Goal: Information Seeking & Learning: Learn about a topic

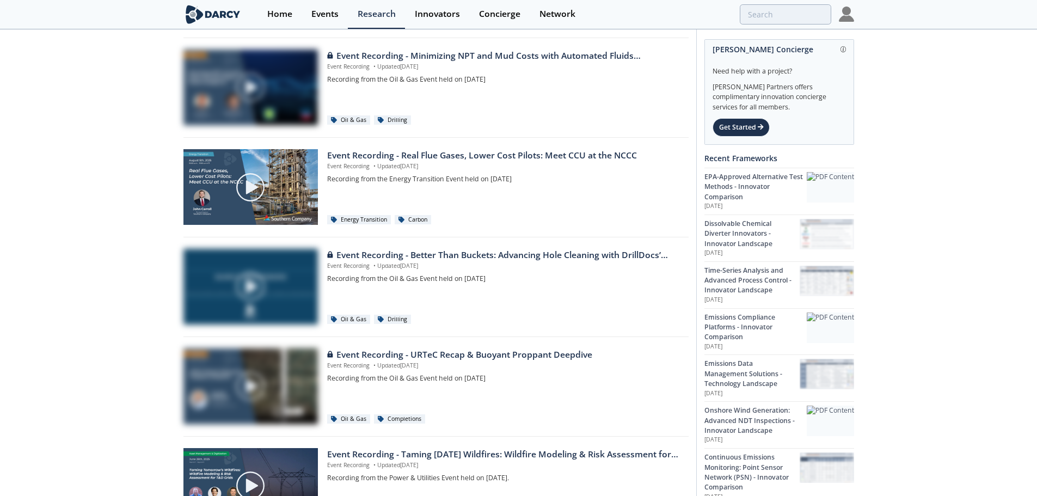
scroll to position [109, 0]
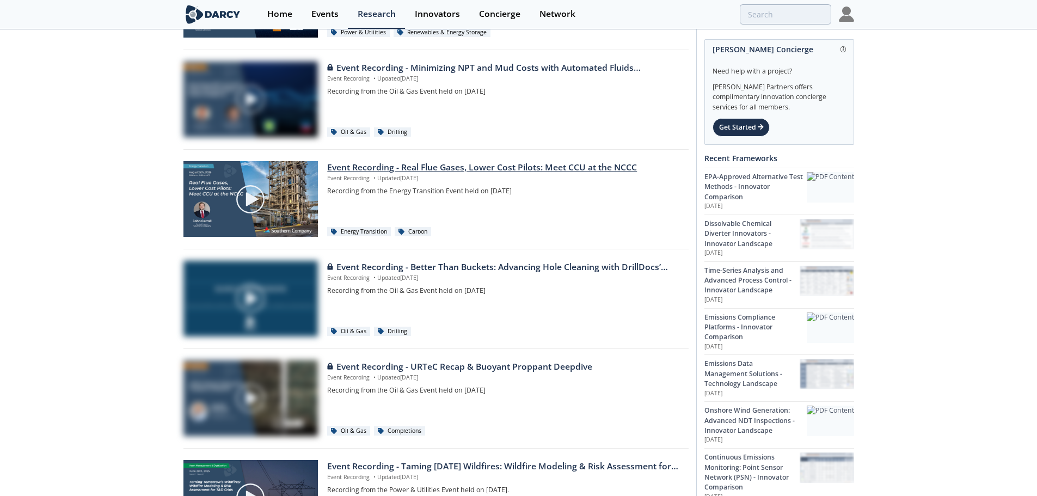
click at [384, 168] on div "Event Recording - Real Flue Gases, Lower Cost Pilots: Meet CCU at the NCCC" at bounding box center [503, 167] width 353 height 13
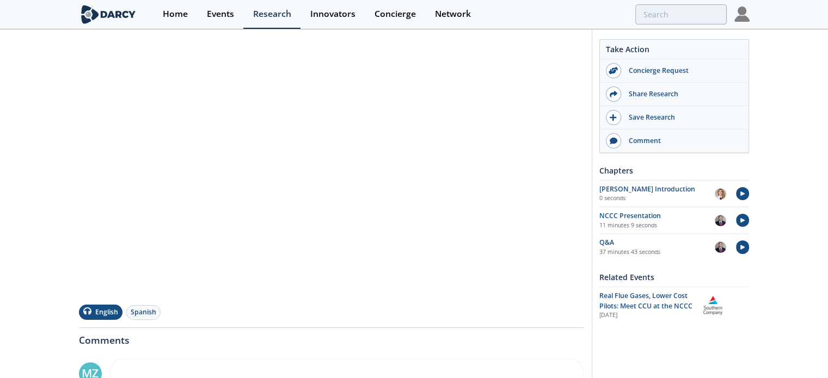
scroll to position [218, 0]
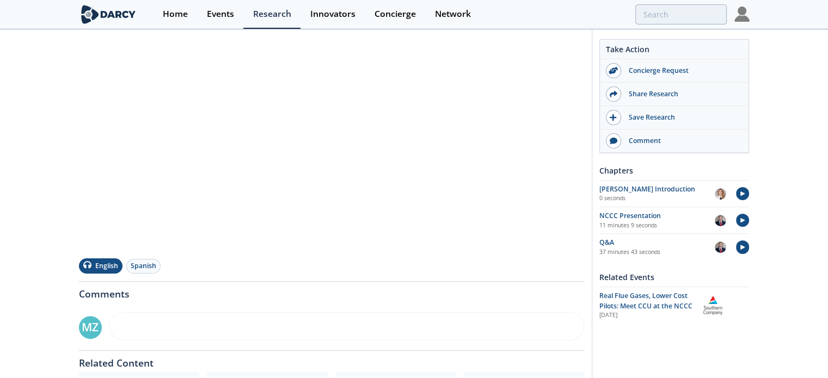
click at [47, 133] on div "Event Recording - Real Flue Gases, Lower Cost Pilots: Meet CCU at the NCCC Even…" at bounding box center [414, 165] width 828 height 704
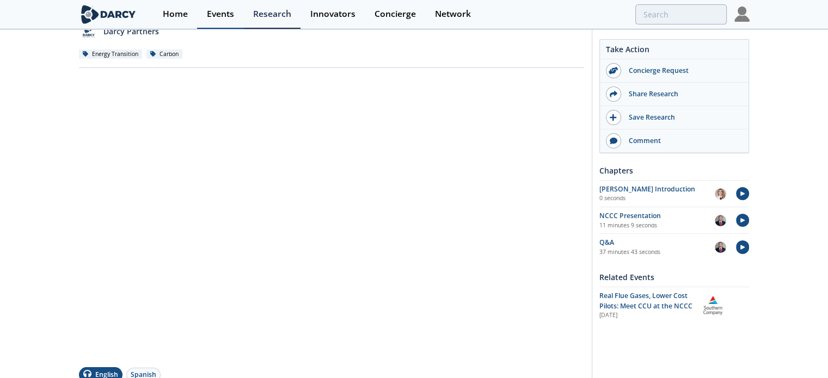
click at [214, 12] on div "Events" at bounding box center [220, 14] width 27 height 9
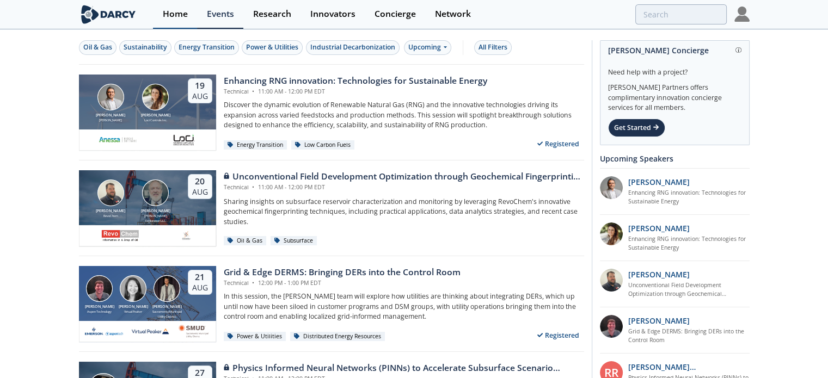
click at [174, 10] on div "Home" at bounding box center [175, 14] width 25 height 9
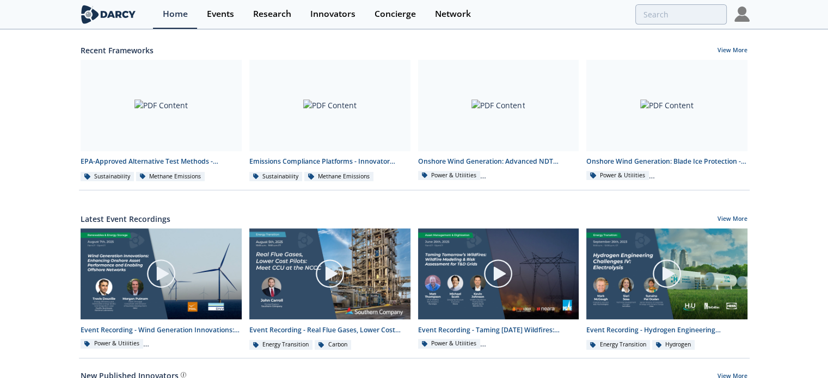
scroll to position [435, 0]
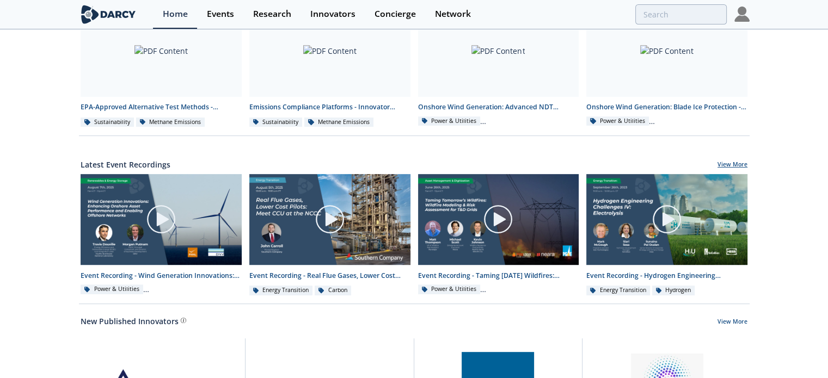
click at [742, 165] on link "View More" at bounding box center [732, 166] width 30 height 10
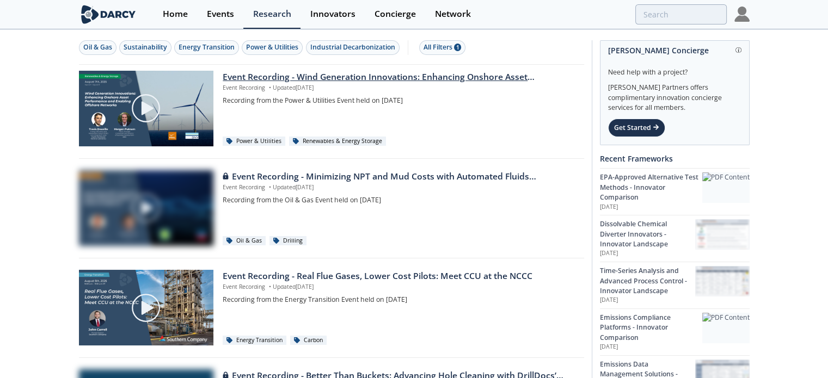
click at [150, 109] on img at bounding box center [146, 108] width 30 height 30
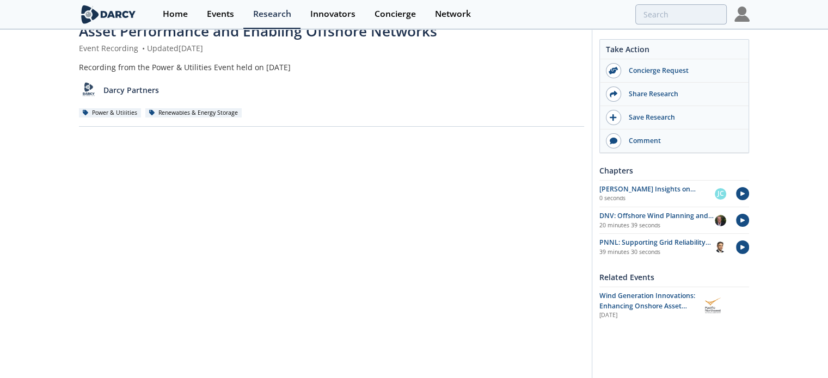
scroll to position [109, 0]
